Goal: Task Accomplishment & Management: Manage account settings

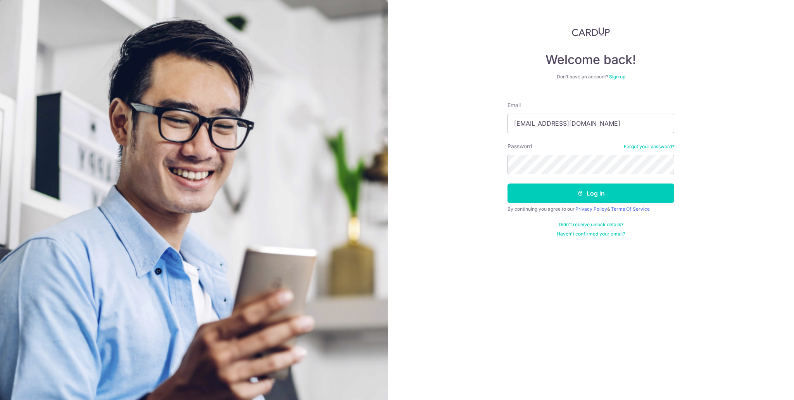
click at [525, 193] on button "Log in" at bounding box center [590, 192] width 167 height 19
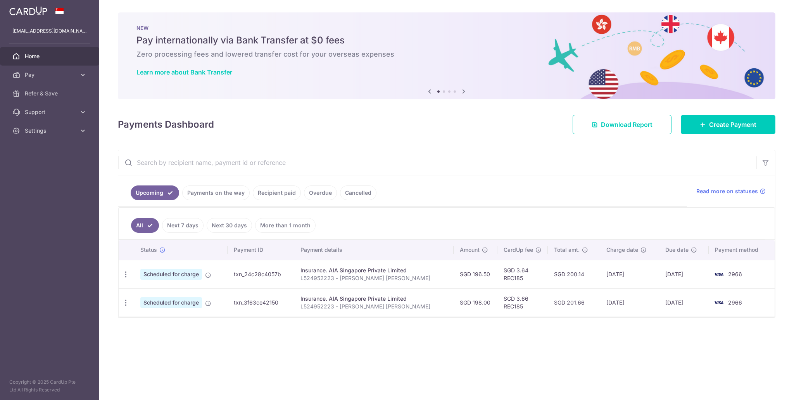
drag, startPoint x: 493, startPoint y: 186, endPoint x: 489, endPoint y: 185, distance: 4.3
drag, startPoint x: 489, startPoint y: 185, endPoint x: 443, endPoint y: 180, distance: 46.0
drag, startPoint x: 443, startPoint y: 180, endPoint x: 401, endPoint y: 174, distance: 42.7
drag, startPoint x: 401, startPoint y: 174, endPoint x: 384, endPoint y: 172, distance: 17.6
click at [384, 172] on input "text" at bounding box center [437, 162] width 638 height 25
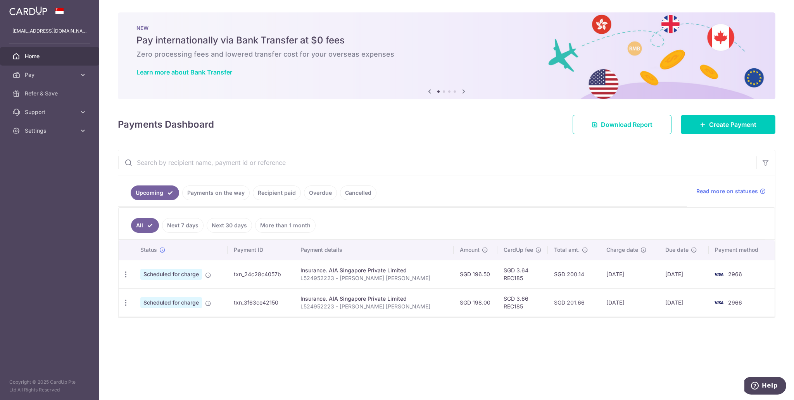
drag, startPoint x: 449, startPoint y: 119, endPoint x: 386, endPoint y: 118, distance: 62.8
drag, startPoint x: 386, startPoint y: 118, endPoint x: 348, endPoint y: 118, distance: 37.6
drag, startPoint x: 348, startPoint y: 118, endPoint x: 323, endPoint y: 118, distance: 25.2
drag, startPoint x: 323, startPoint y: 118, endPoint x: 305, endPoint y: 118, distance: 18.6
click at [305, 118] on div "Payments Dashboard Download Report Create Payment" at bounding box center [446, 123] width 657 height 22
